Goal: Entertainment & Leisure: Consume media (video, audio)

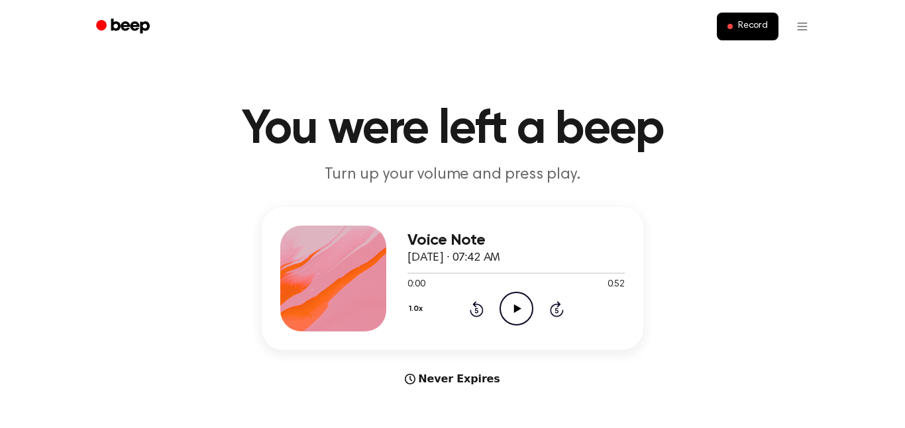
click at [520, 307] on icon "Play Audio" at bounding box center [516, 309] width 34 height 34
click at [731, 260] on div "Voice Note September 26, 2025 · 07:42 AM 0:52 0:52 Your browser does not suppor…" at bounding box center [452, 297] width 873 height 180
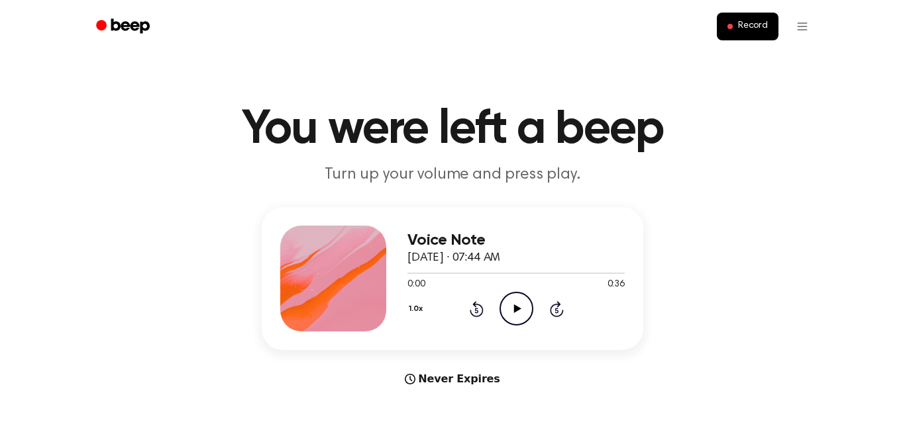
click at [521, 305] on icon "Play Audio" at bounding box center [516, 309] width 34 height 34
click at [515, 311] on icon at bounding box center [516, 309] width 7 height 9
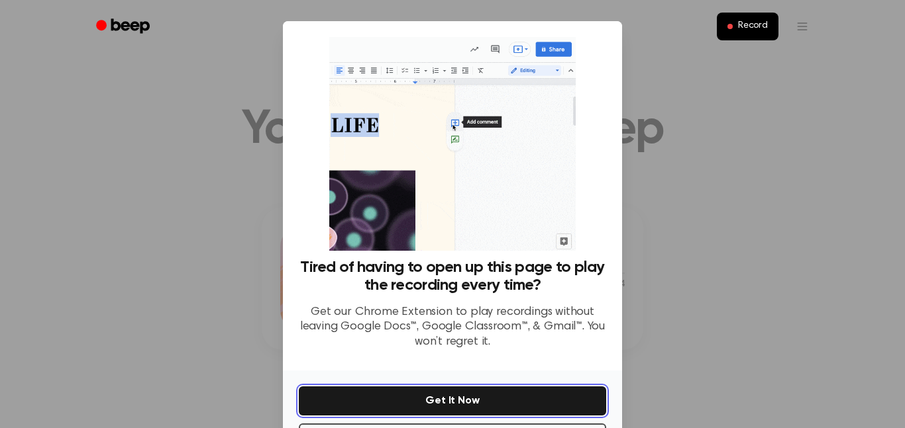
click at [467, 397] on button "Get It Now" at bounding box center [452, 401] width 307 height 29
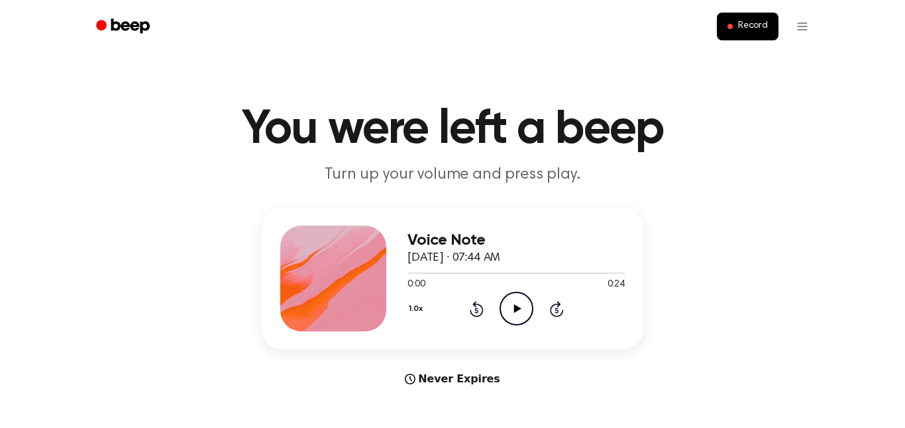
click at [506, 305] on icon "Play Audio" at bounding box center [516, 309] width 34 height 34
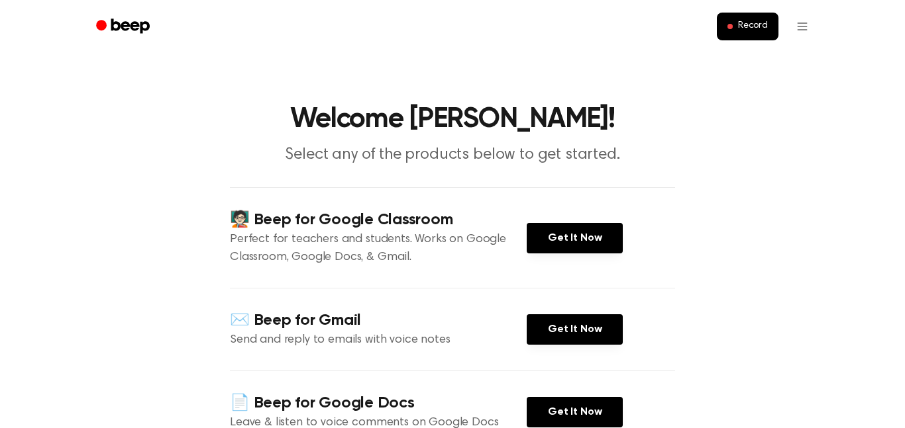
click at [537, 256] on div "🧑🏻‍🏫 Beep for Google Classroom Perfect for teachers and students. Works on Goog…" at bounding box center [452, 237] width 445 height 101
click at [537, 248] on link "Get It Now" at bounding box center [574, 238] width 96 height 30
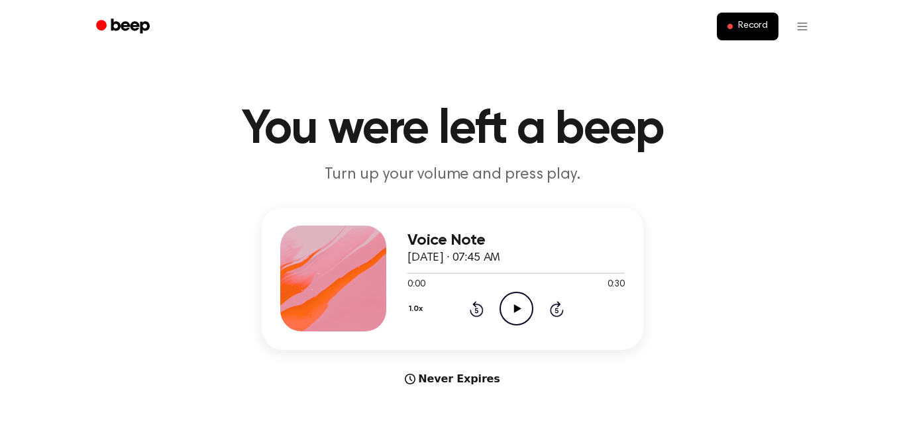
click at [512, 311] on icon "Play Audio" at bounding box center [516, 309] width 34 height 34
click at [523, 318] on icon "Play Audio" at bounding box center [516, 309] width 34 height 34
